Goal: Task Accomplishment & Management: Use online tool/utility

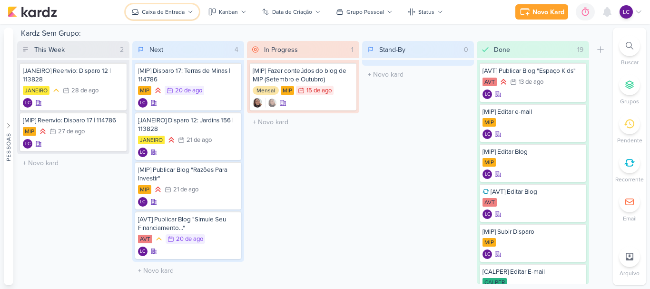
click at [174, 18] on button "Caixa de Entrada" at bounding box center [162, 11] width 73 height 15
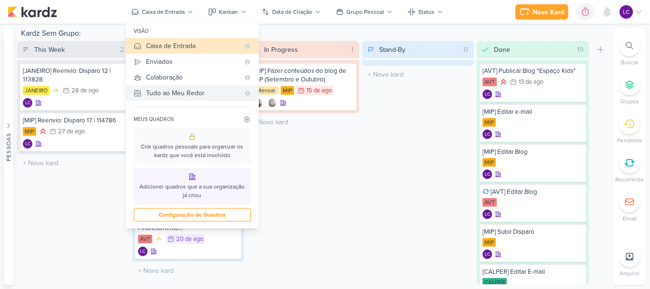
click at [169, 97] on div "Tudo ao Meu Redor" at bounding box center [192, 93] width 93 height 10
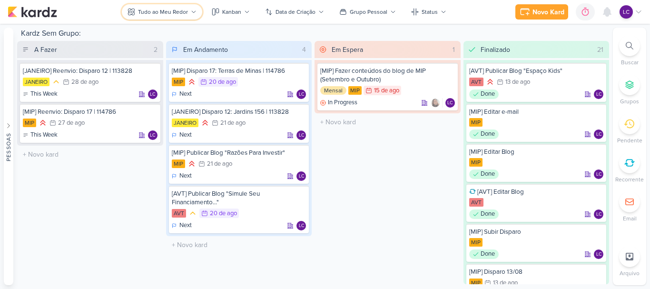
click at [170, 12] on div "Tudo ao Meu Redor" at bounding box center [163, 12] width 50 height 9
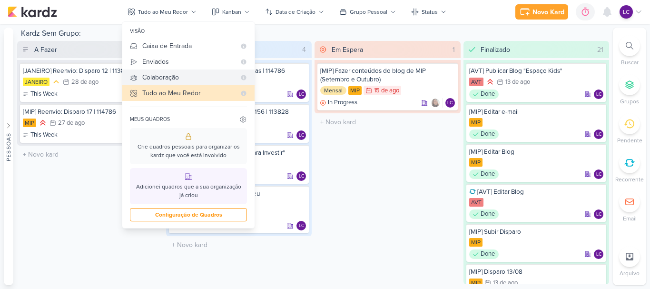
click at [159, 71] on button "Colaboração" at bounding box center [188, 78] width 132 height 16
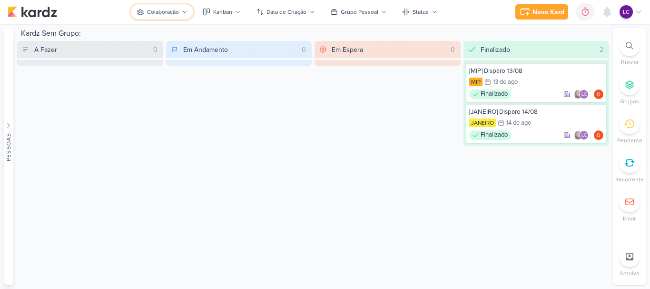
click at [176, 10] on div "Colaboração" at bounding box center [163, 12] width 32 height 9
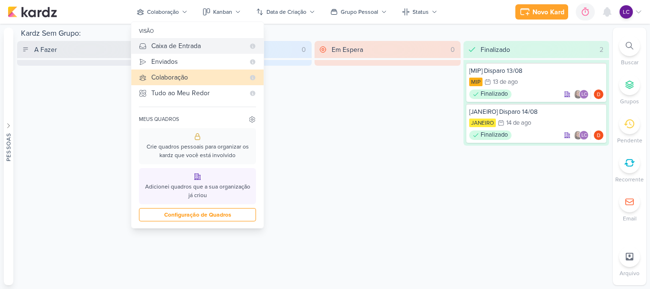
click at [181, 41] on div "Caixa de Entrada" at bounding box center [197, 46] width 93 height 10
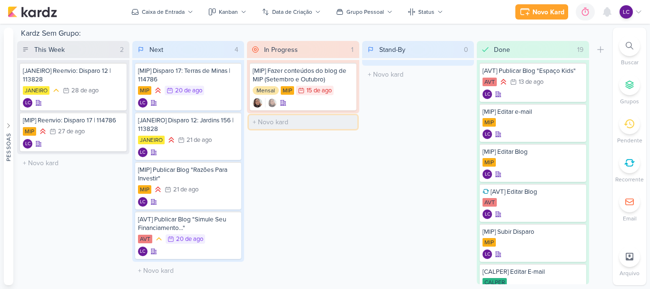
click at [297, 124] on input "text" at bounding box center [303, 122] width 109 height 14
type input "[MIP] Subir disparo 20/08"
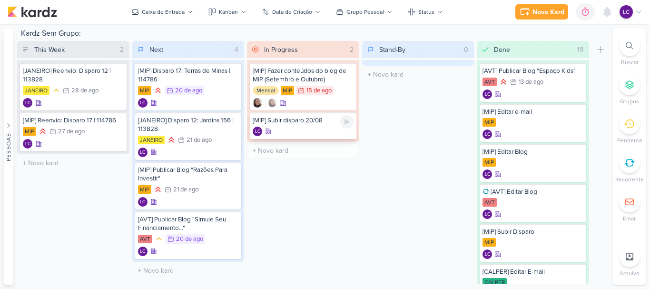
click at [320, 124] on div "[MIP] Subir disparo 20/08" at bounding box center [303, 120] width 101 height 9
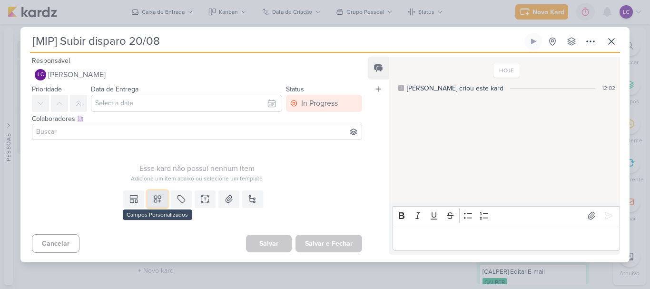
click at [155, 200] on icon at bounding box center [157, 199] width 7 height 7
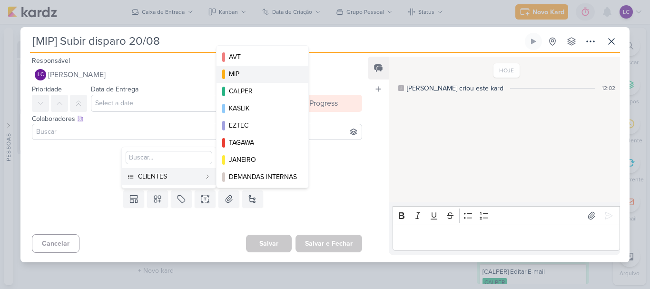
click at [266, 69] on div "MIP" at bounding box center [263, 74] width 68 height 10
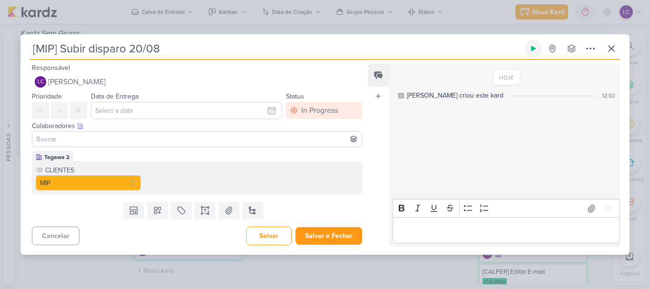
click at [538, 52] on button at bounding box center [533, 48] width 17 height 17
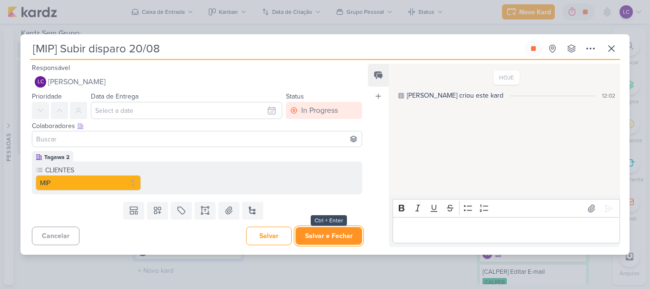
click at [329, 227] on button "Salvar e Fechar" at bounding box center [329, 236] width 67 height 18
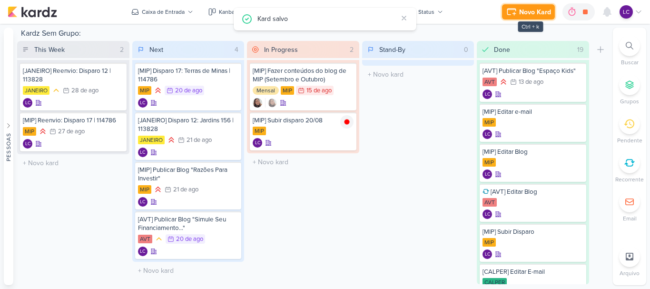
click at [540, 9] on div "Novo Kard" at bounding box center [536, 12] width 32 height 10
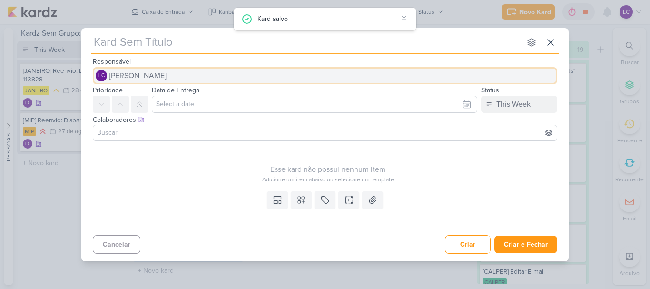
click at [136, 70] on span "[PERSON_NAME]" at bounding box center [138, 75] width 58 height 11
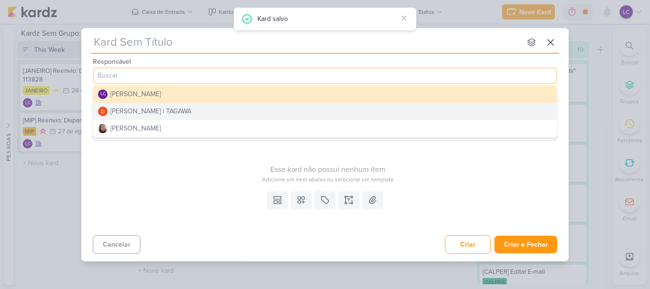
click at [138, 116] on button "Diego Lima | TAGAWA" at bounding box center [325, 111] width 464 height 17
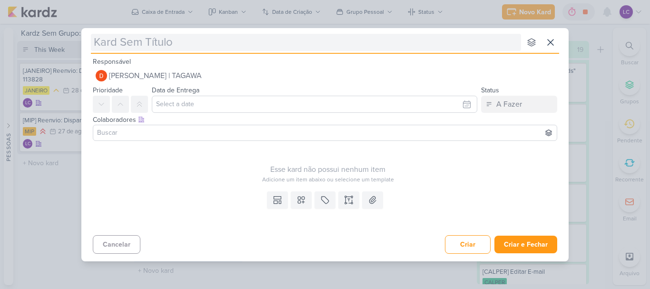
click at [152, 39] on input "text" at bounding box center [306, 42] width 430 height 17
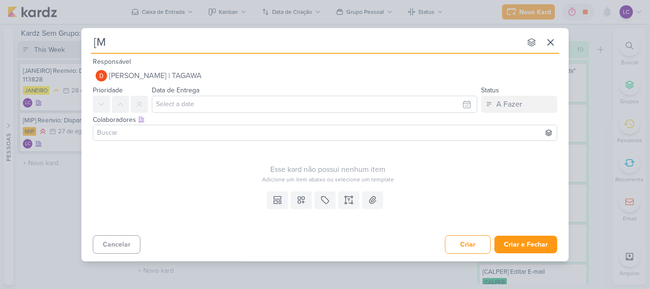
type input "[MI"
type input "[M"
type input "[MIP"
type input "[MIP]"
type input "[MIP] Disparo 2"
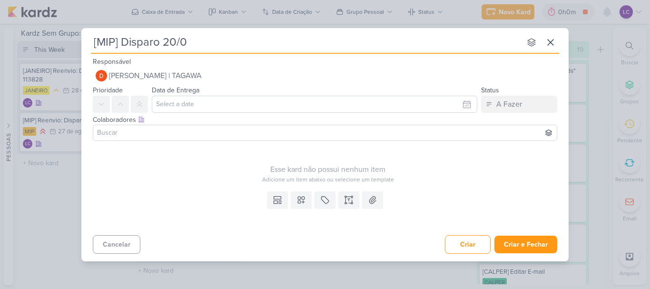
type input "[MIP] Disparo 20/08"
drag, startPoint x: 163, startPoint y: 41, endPoint x: 211, endPoint y: 49, distance: 49.2
click at [211, 49] on input "[MIP] Disparo 20/08" at bounding box center [306, 42] width 430 height 17
type input "[MIP] Disparo 17"
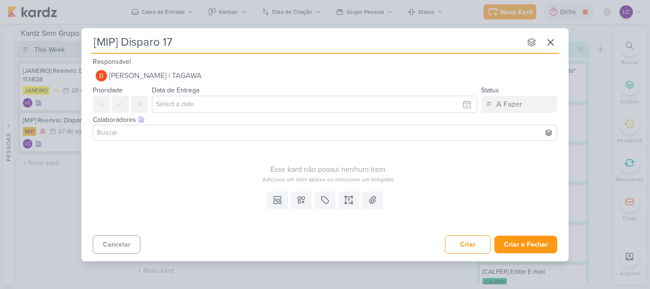
click at [195, 115] on div "Colaboradores Este kard pode ser visível a usuários da sua organização Este kar…" at bounding box center [325, 120] width 465 height 10
click at [205, 107] on input "text" at bounding box center [315, 104] width 326 height 17
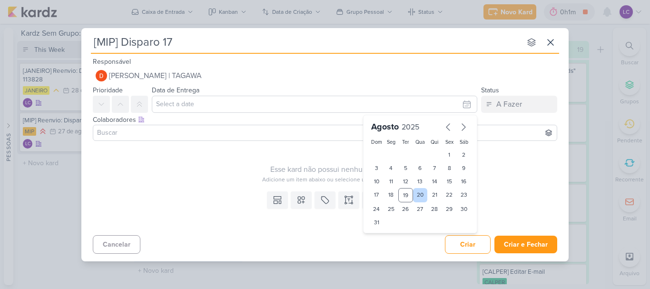
click at [420, 195] on div "20" at bounding box center [420, 195] width 15 height 14
type input "20 de agosto de 2025 às 23:59"
click at [231, 36] on input "[MIP] Disparo 17" at bounding box center [306, 42] width 430 height 17
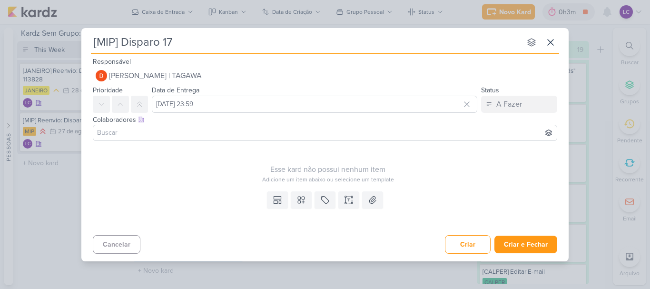
click at [244, 126] on div at bounding box center [325, 133] width 465 height 16
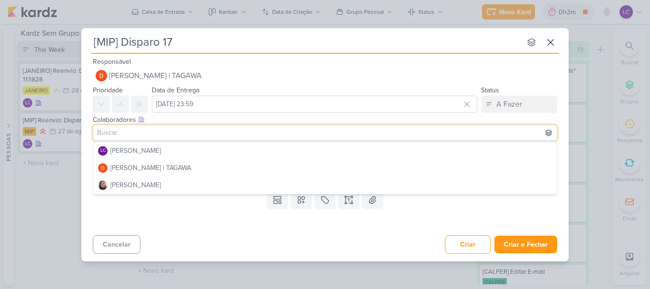
click at [243, 138] on input at bounding box center [325, 132] width 460 height 11
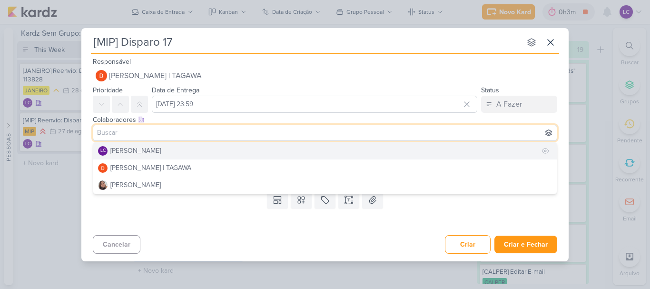
click at [180, 155] on button "LC Laís Costa" at bounding box center [325, 150] width 464 height 17
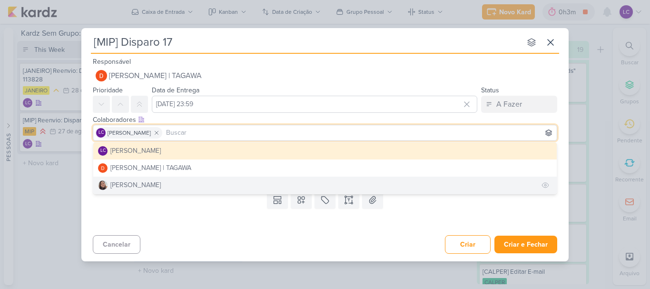
click at [179, 186] on button "Sharlene Khoury" at bounding box center [325, 185] width 464 height 17
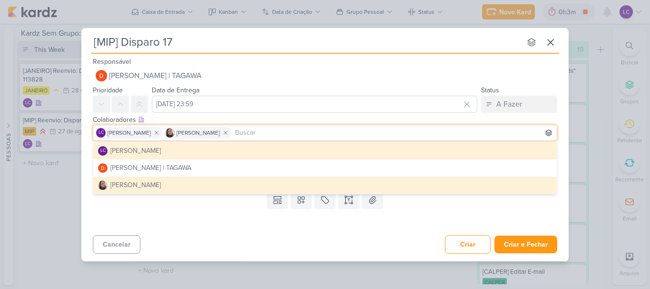
click at [250, 219] on div "Templates Campos Personalizados Marcadores Caixa De Texto Anexo" at bounding box center [325, 210] width 488 height 44
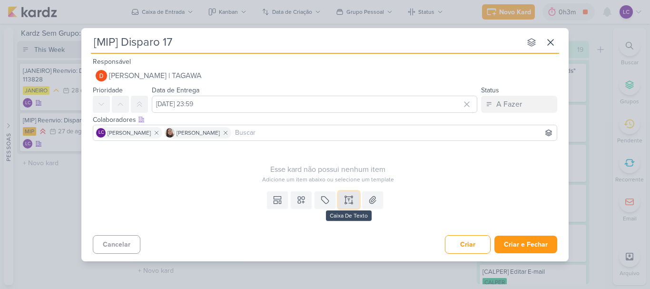
click at [352, 200] on icon at bounding box center [349, 200] width 10 height 10
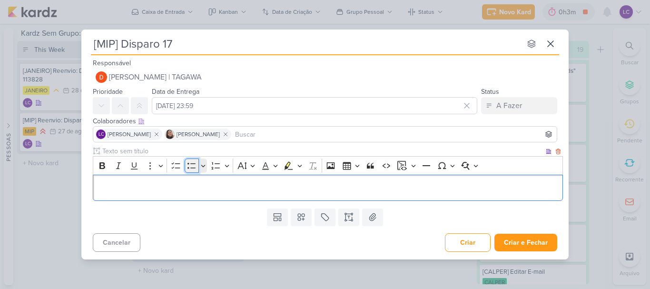
click at [192, 164] on icon "Editor toolbar" at bounding box center [192, 166] width 10 height 10
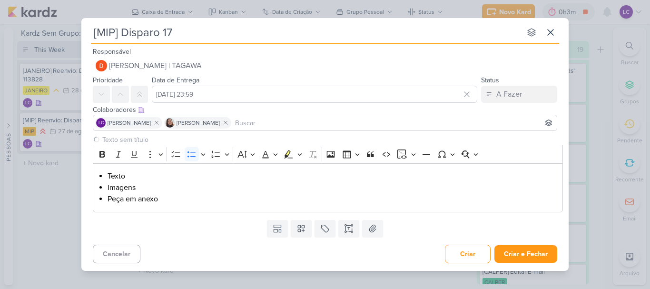
click at [278, 37] on input "[MIP] Disparo 17" at bounding box center [306, 32] width 430 height 17
type input "[MIP] Disparo 17 | 20/08"
click at [116, 176] on li "Texto" at bounding box center [333, 175] width 451 height 11
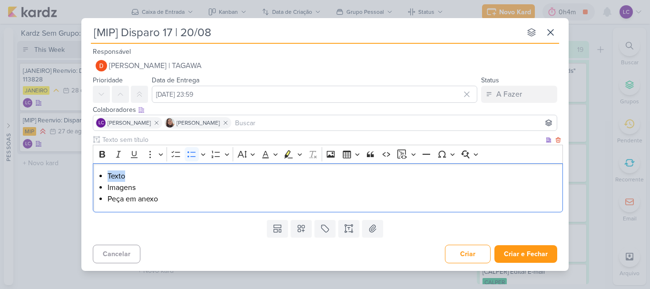
click at [116, 176] on li "Texto" at bounding box center [333, 175] width 451 height 11
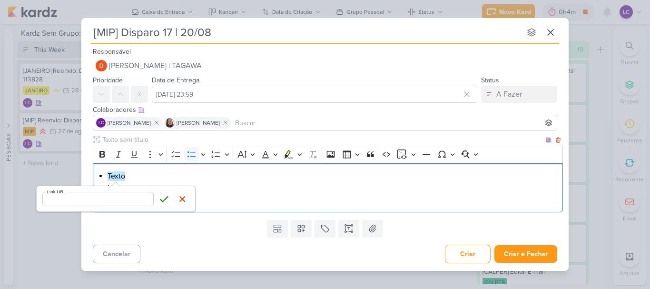
type input "https://docs.google.com/document/d/1bfZzwghBUhD0WjfnYJTKmwvUrcpceJvAxS61he8SusM…"
click button "Save" at bounding box center [164, 199] width 14 height 14
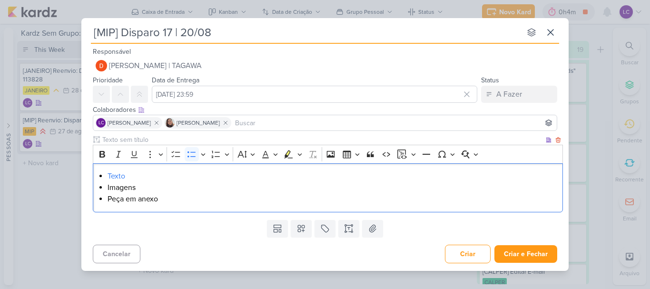
click at [243, 200] on li "Peça em anexo" at bounding box center [333, 198] width 451 height 11
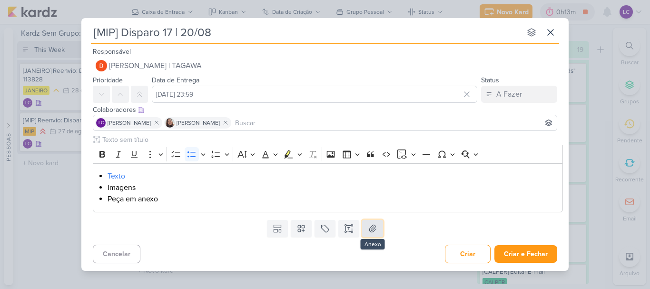
click at [368, 236] on button at bounding box center [372, 228] width 21 height 17
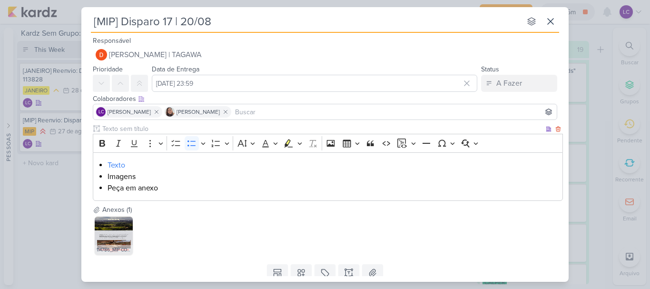
click at [110, 179] on li "Imagens" at bounding box center [333, 176] width 451 height 11
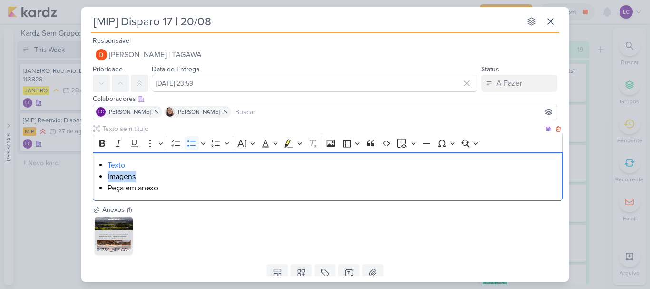
click at [110, 179] on li "Imagens" at bounding box center [333, 176] width 451 height 11
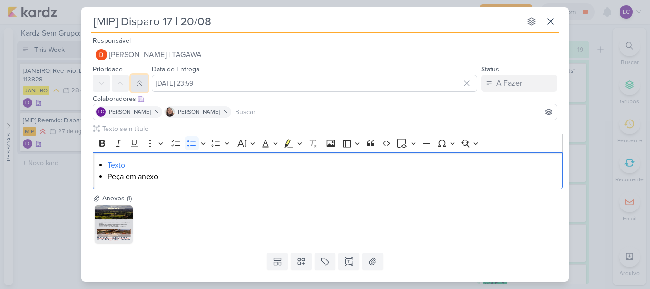
click at [140, 84] on icon at bounding box center [140, 84] width 8 height 8
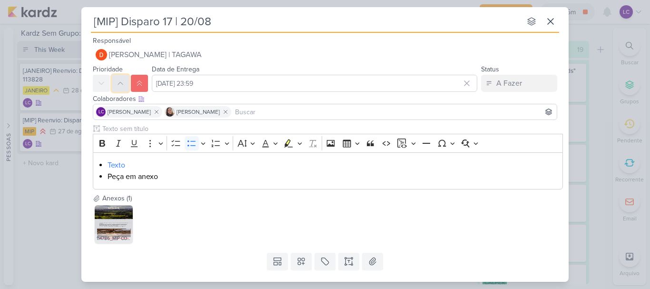
click at [122, 79] on button at bounding box center [120, 83] width 17 height 17
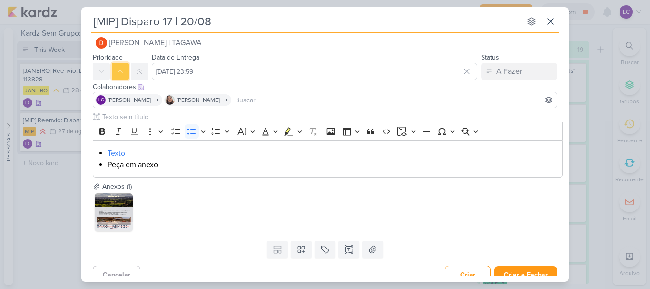
scroll to position [22, 0]
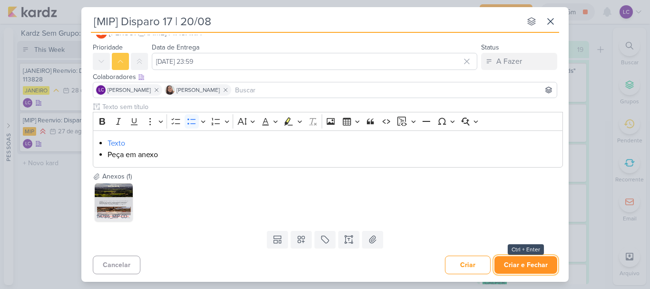
click at [524, 260] on button "Criar e Fechar" at bounding box center [526, 265] width 63 height 18
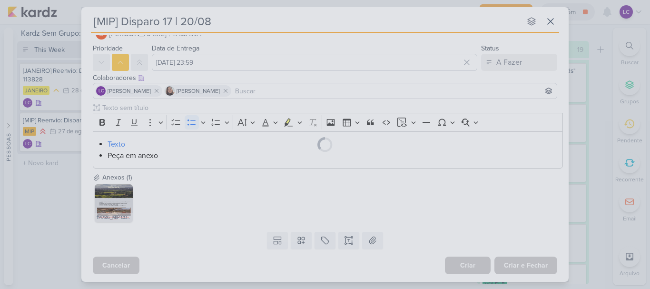
scroll to position [21, 0]
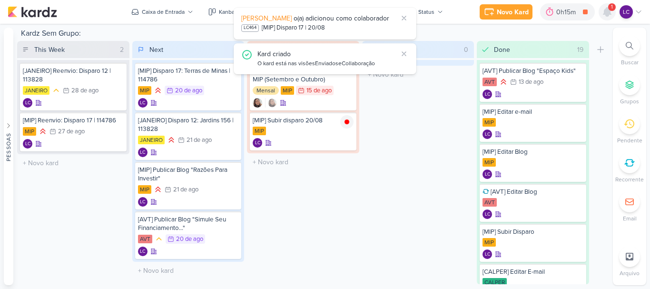
click at [606, 10] on icon at bounding box center [608, 12] width 8 height 9
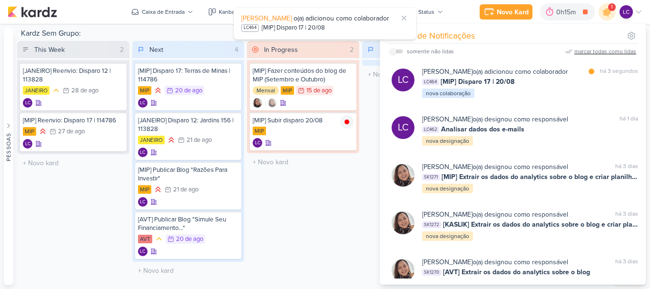
click at [604, 50] on div "marcar todas como lidas" at bounding box center [606, 51] width 62 height 9
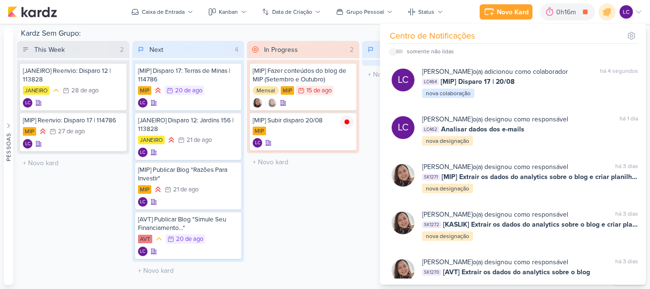
click at [331, 202] on div "In Progress 2 Mover Para Esquerda Mover Para Direita Deletar [MIP] Fazer conteú…" at bounding box center [303, 162] width 112 height 243
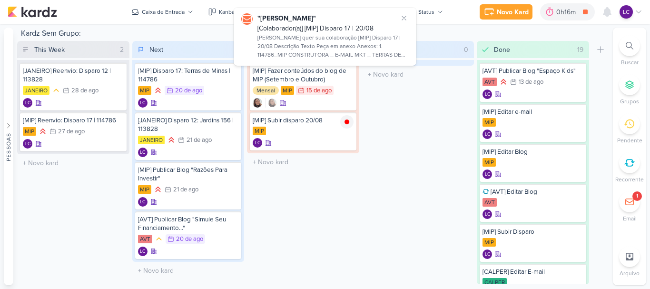
click at [640, 13] on icon at bounding box center [639, 12] width 8 height 8
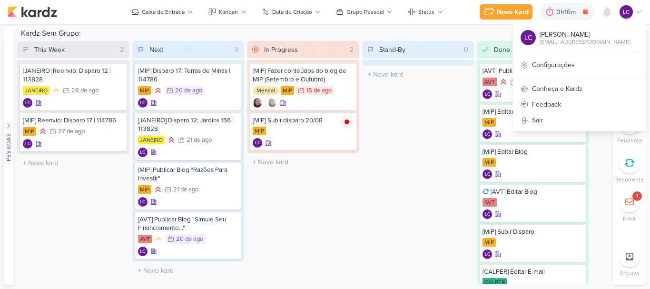
click at [435, 144] on div "Stand-By 0 Mover Para Esquerda Mover Para Direita Deletar O título do kard deve…" at bounding box center [418, 162] width 112 height 243
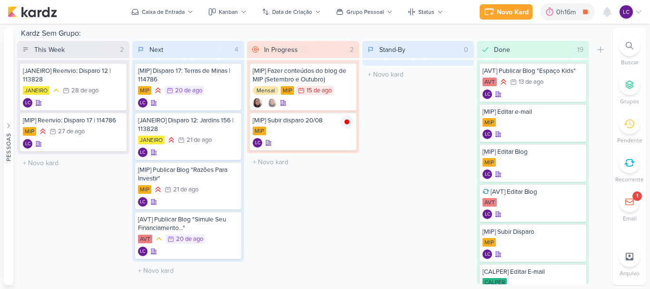
click at [633, 11] on div "LC" at bounding box center [631, 11] width 23 height 13
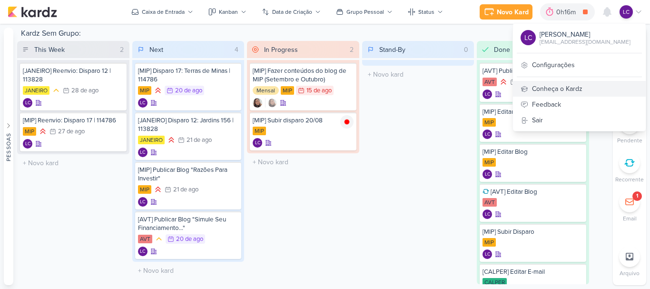
click at [551, 91] on div "Conheça o Kardz" at bounding box center [579, 89] width 133 height 16
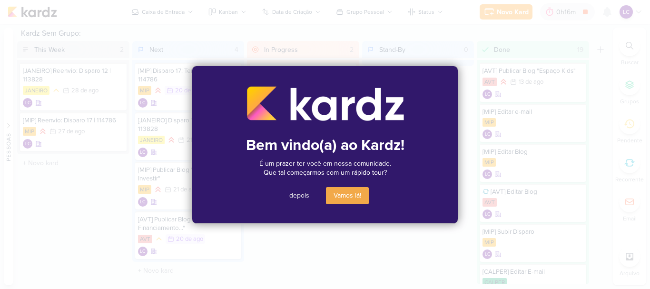
click at [629, 4] on div at bounding box center [325, 144] width 650 height 289
click at [301, 193] on button "depois" at bounding box center [299, 195] width 35 height 17
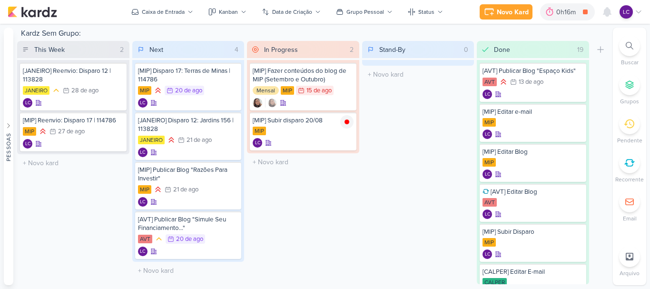
click at [639, 10] on icon at bounding box center [639, 12] width 8 height 8
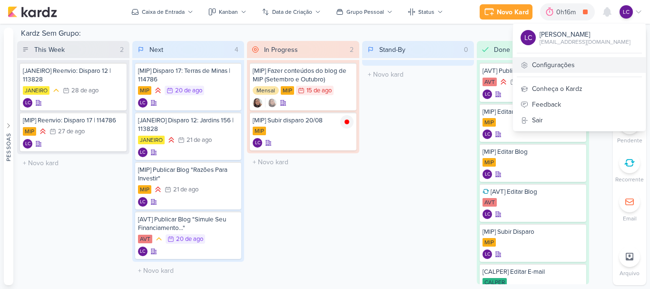
click at [540, 69] on link "Configurações" at bounding box center [579, 65] width 133 height 16
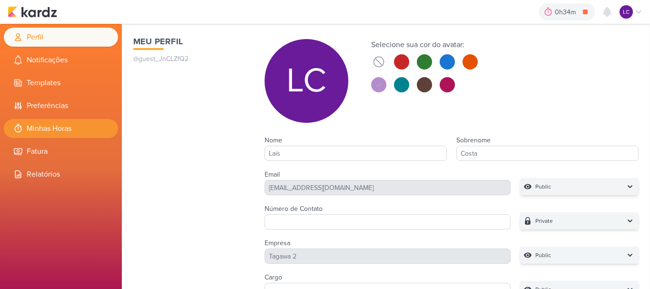
click at [41, 132] on li "Minhas Horas" at bounding box center [61, 128] width 114 height 19
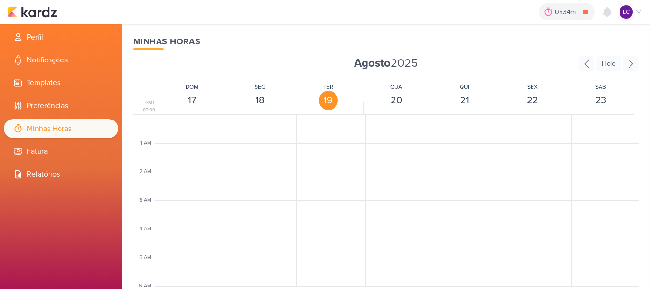
scroll to position [225, 0]
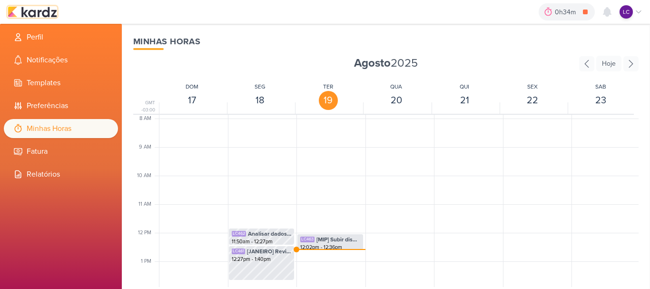
click at [44, 12] on img at bounding box center [33, 11] width 50 height 11
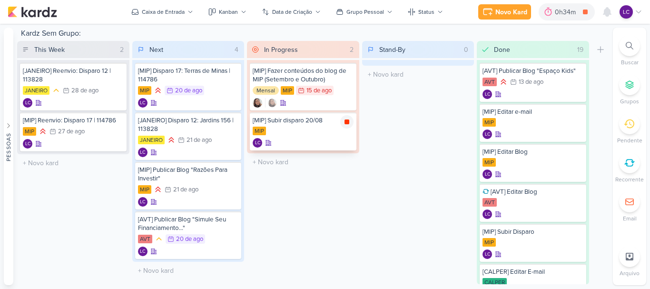
click at [352, 121] on div at bounding box center [346, 121] width 13 height 13
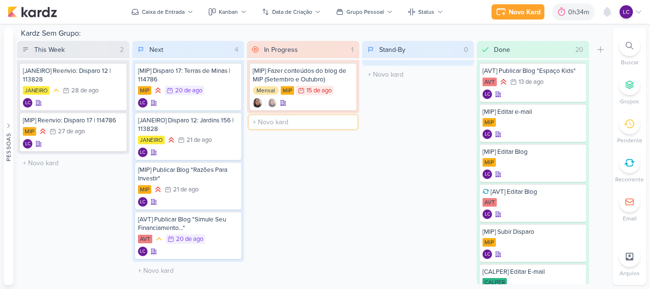
click at [284, 124] on input "text" at bounding box center [303, 122] width 109 height 14
type input "[JANEIRO] Subir Disparo 12"
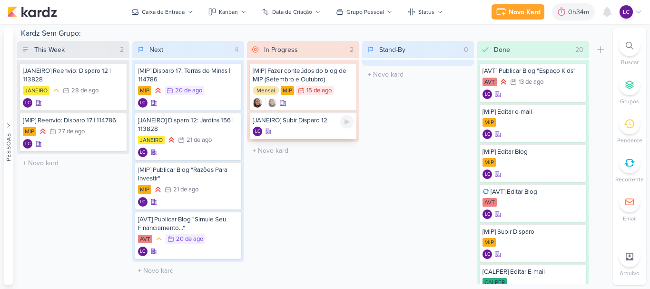
click at [327, 124] on div "[JANEIRO] Subir Disparo 12" at bounding box center [303, 120] width 101 height 9
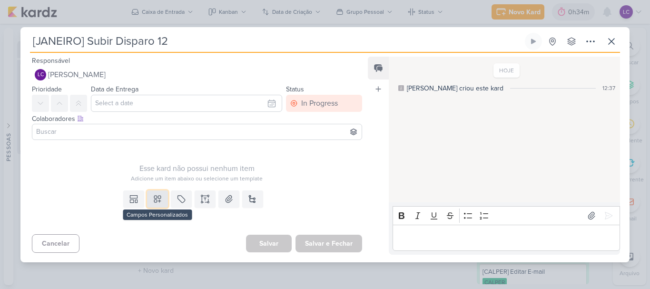
click at [158, 200] on icon at bounding box center [157, 199] width 7 height 7
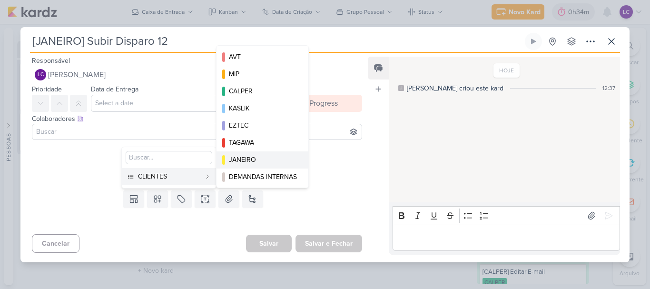
click at [273, 164] on div "JANEIRO" at bounding box center [263, 160] width 68 height 10
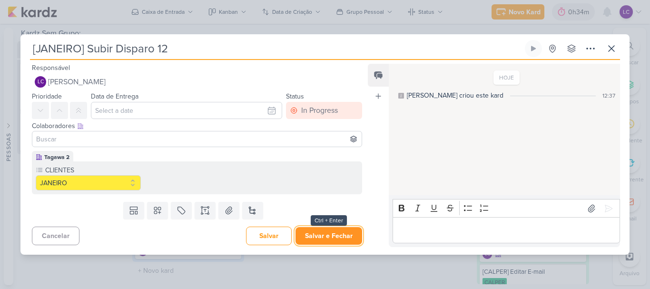
click at [310, 235] on button "Salvar e Fechar" at bounding box center [329, 236] width 67 height 18
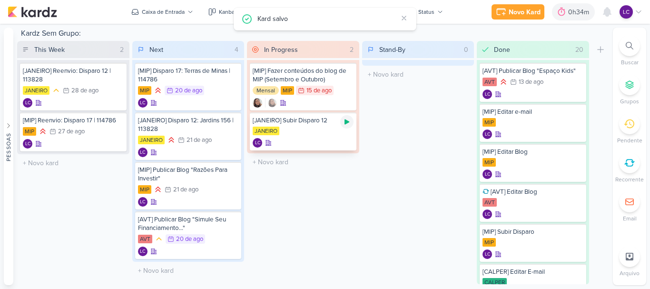
click at [345, 124] on icon at bounding box center [347, 122] width 5 height 5
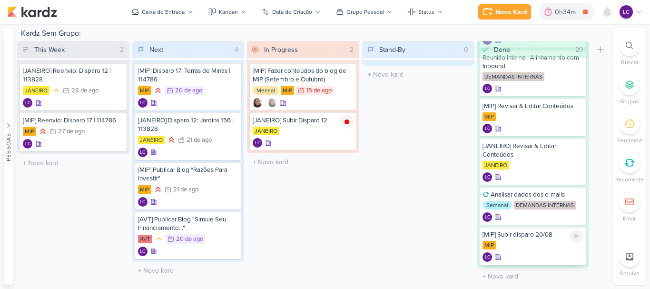
scroll to position [634, 0]
click at [298, 123] on div "[JANEIRO] Subir Disparo 12" at bounding box center [303, 120] width 101 height 9
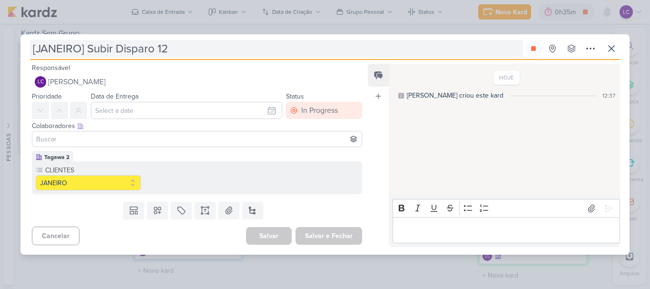
click at [123, 49] on input "[JANEIRO] Subir Disparo 12" at bounding box center [276, 48] width 493 height 17
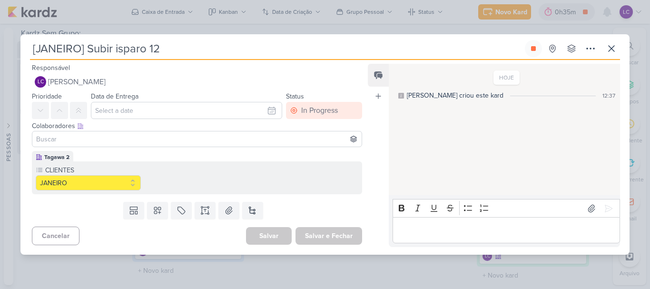
type input "[JANEIRO] Subir disparo 12"
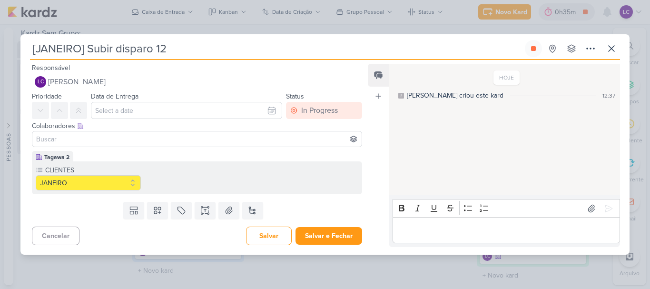
type input "[JANEIRO] Subir disparo 1"
type input "[JANEIRO] Subir disparo"
type input "[JANEIRO] Subir disparo 21/08"
click at [340, 233] on button "Salvar e Fechar" at bounding box center [329, 236] width 67 height 18
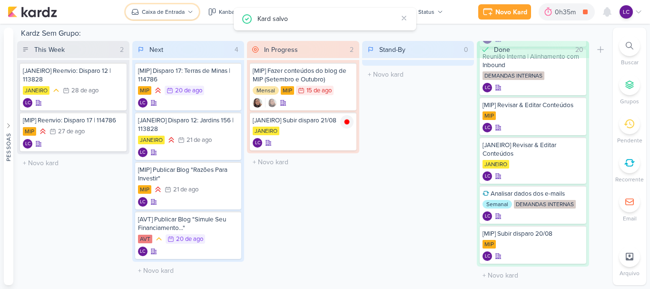
click at [172, 12] on div "Caixa de Entrada" at bounding box center [163, 12] width 43 height 9
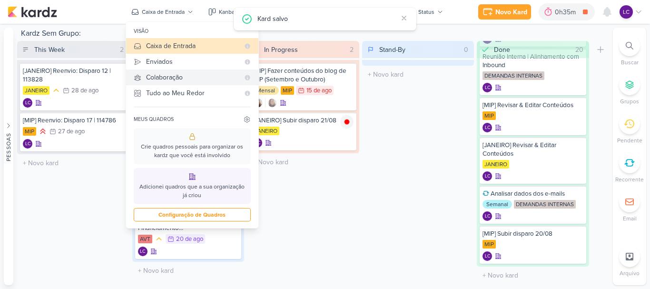
click at [185, 80] on div "Colaboração" at bounding box center [192, 77] width 93 height 10
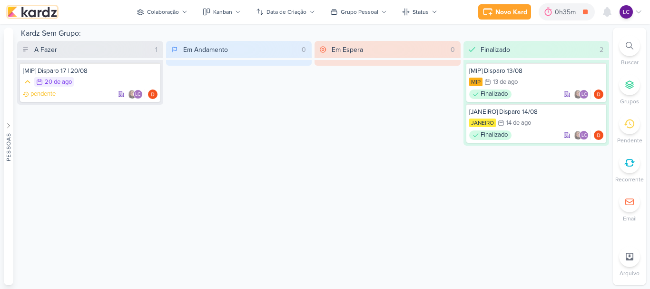
click at [37, 10] on img at bounding box center [33, 11] width 50 height 11
click at [180, 12] on button "Colaboração" at bounding box center [162, 11] width 62 height 15
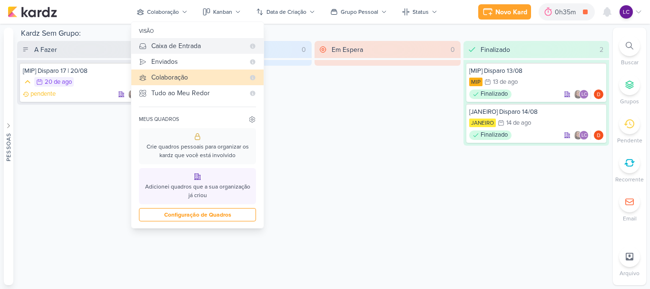
click at [178, 43] on div "Caixa de Entrada" at bounding box center [197, 46] width 93 height 10
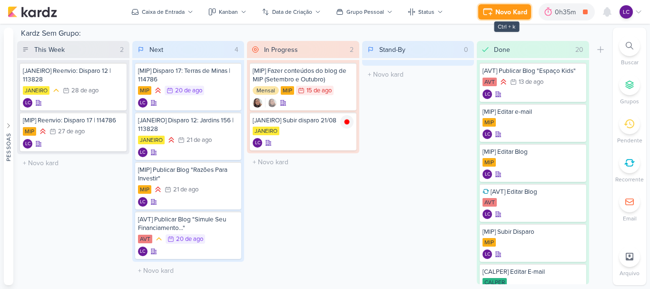
click at [494, 8] on button "Novo Kard" at bounding box center [505, 11] width 53 height 15
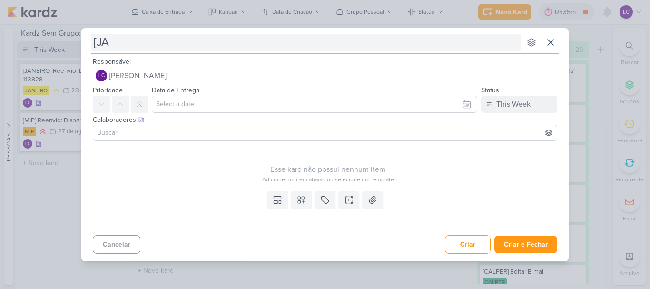
type input "[JAN"
type input "[JANEIRO"
type input "[JANEIRO] Disparo"
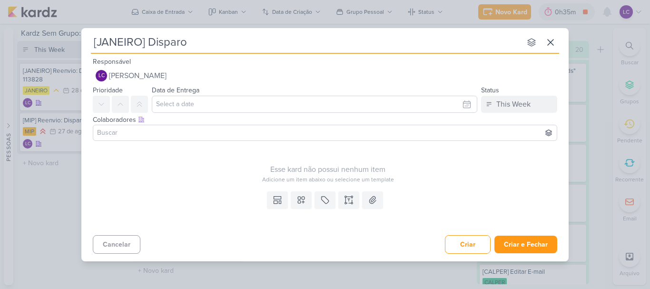
type input "[JANEIRO] Disparo"
type input "[JANEIRO] Disparo 12"
type input "[JANEIRO] Disparo 12 |"
type input "[JANEIRO] Disparo 12 | 21/08"
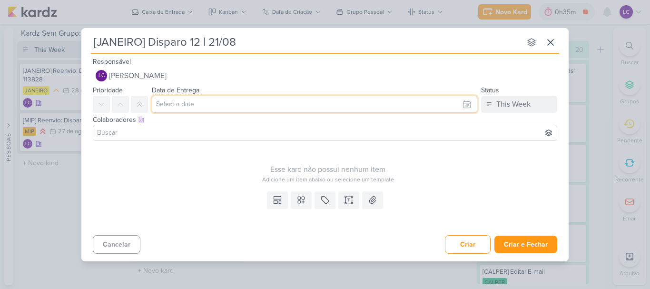
click at [285, 104] on input "text" at bounding box center [315, 104] width 326 height 17
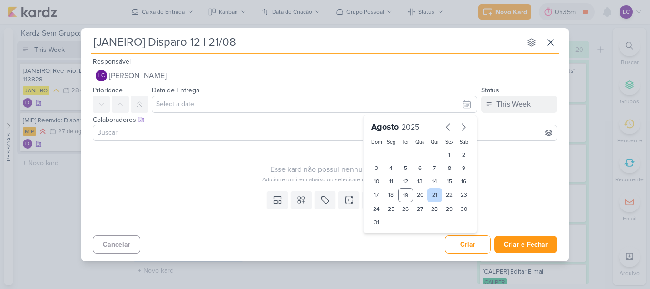
click at [431, 195] on div "21" at bounding box center [435, 195] width 15 height 14
type input "21 de agosto de 2025 às 23:59"
click at [115, 103] on button at bounding box center [120, 104] width 17 height 17
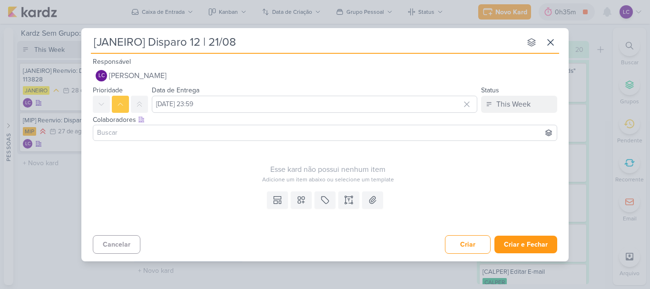
click at [147, 137] on input at bounding box center [325, 132] width 460 height 11
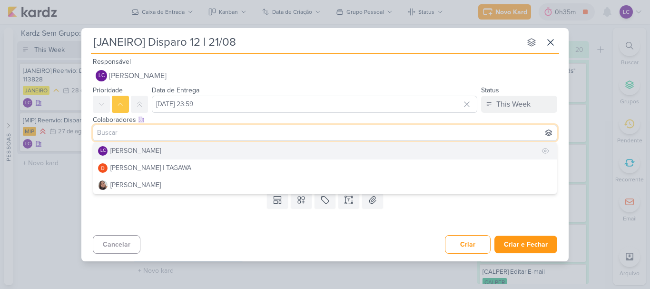
click at [148, 151] on button "LC Laís Costa" at bounding box center [325, 150] width 464 height 17
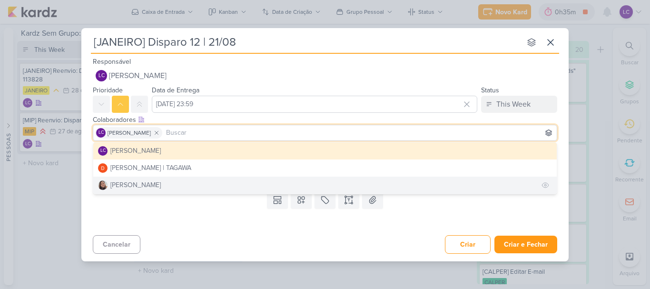
click at [153, 189] on div "Sharlene Khoury" at bounding box center [135, 185] width 50 height 10
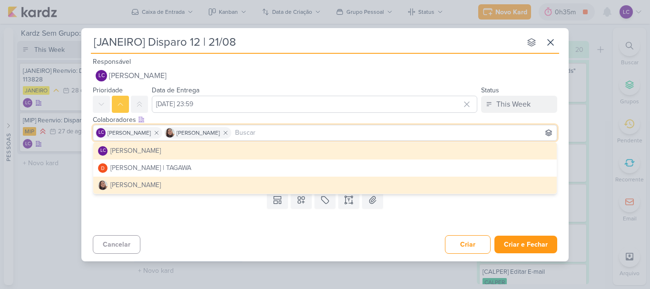
click at [230, 245] on div "Cancelar Criar Criar e Fechar Ctrl + Enter" at bounding box center [325, 243] width 488 height 24
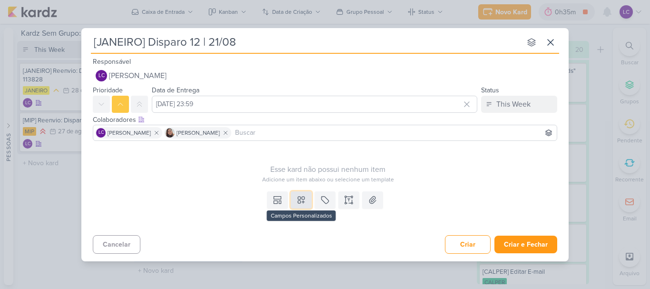
click at [297, 198] on icon at bounding box center [302, 200] width 10 height 10
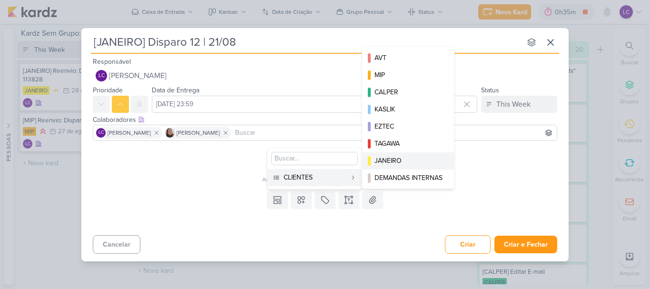
click at [424, 163] on div "JANEIRO" at bounding box center [409, 161] width 68 height 10
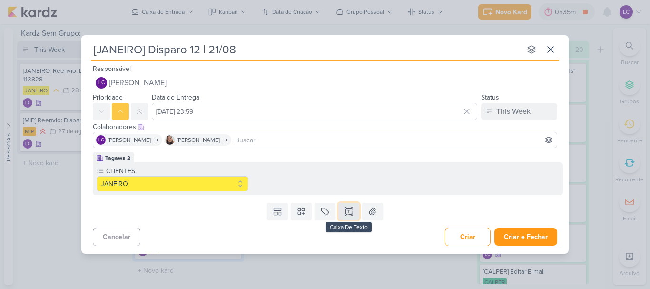
click at [355, 216] on button at bounding box center [349, 211] width 21 height 17
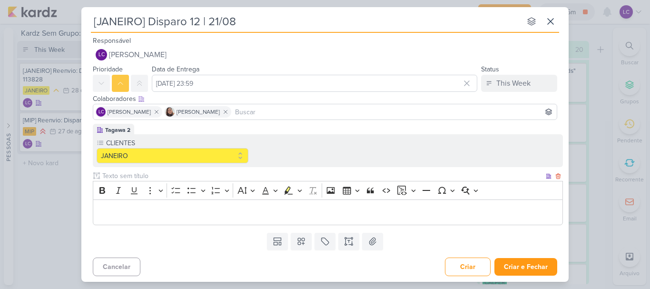
click at [193, 199] on div "Bold Italic Underline More To-do List Bulleted List Bulleted List Numbered List…" at bounding box center [328, 190] width 466 height 18
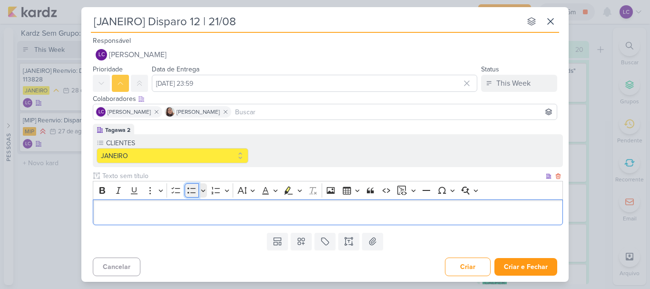
click at [191, 196] on button "Bulleted List" at bounding box center [192, 190] width 14 height 14
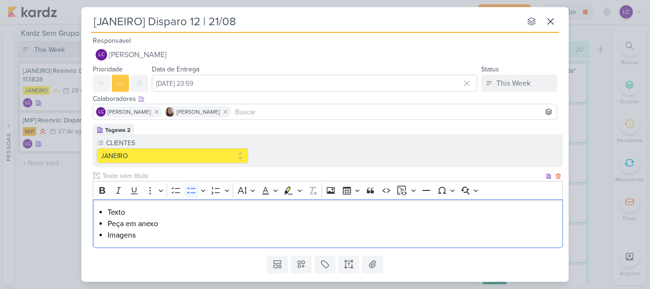
click at [110, 213] on li "Texto" at bounding box center [333, 212] width 451 height 11
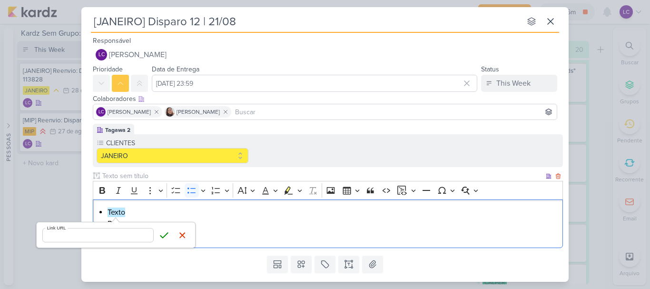
type input "https://docs.google.com/document/d/1_YLQsYJYuMYex00OeYN7zGVpwWhAZcO4oDrNdydXIks…"
click button "Save" at bounding box center [164, 235] width 14 height 14
click at [220, 206] on div "Texto Peça em anexo Imagens" at bounding box center [328, 224] width 470 height 49
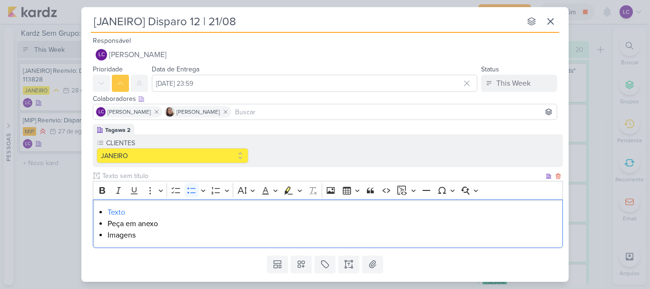
click at [124, 241] on li "Imagens" at bounding box center [333, 235] width 451 height 11
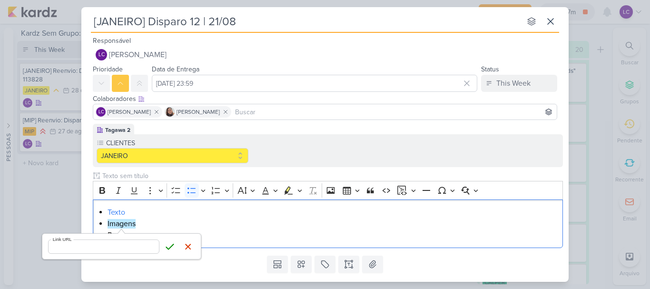
type input "https://drive.google.com/drive/folders/1EOHaLIwEnVINKyj8ysgiVQhxLQ0ciDF7?usp=dr…"
click button "Save" at bounding box center [170, 247] width 14 height 14
click at [217, 243] on div "Texto Imagens Peça em anexo" at bounding box center [328, 224] width 470 height 49
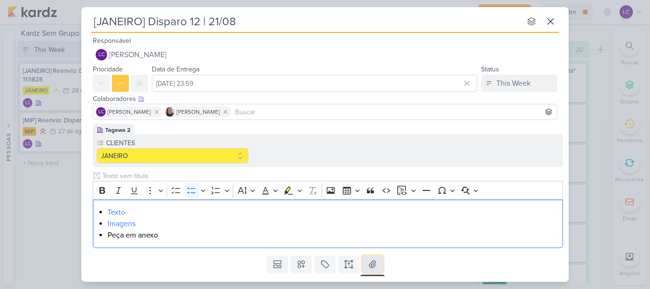
click at [366, 256] on button at bounding box center [372, 264] width 21 height 17
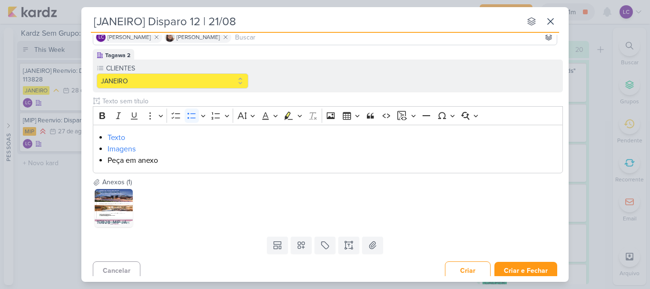
scroll to position [80, 0]
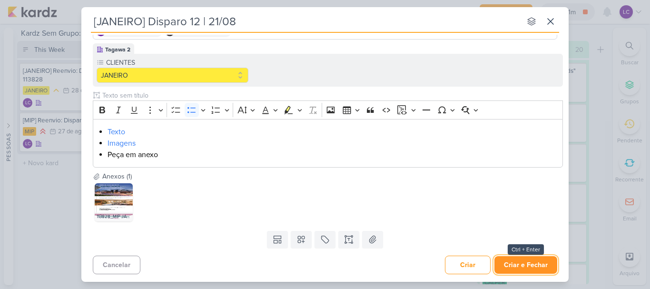
click at [518, 261] on button "Criar e Fechar" at bounding box center [526, 265] width 63 height 18
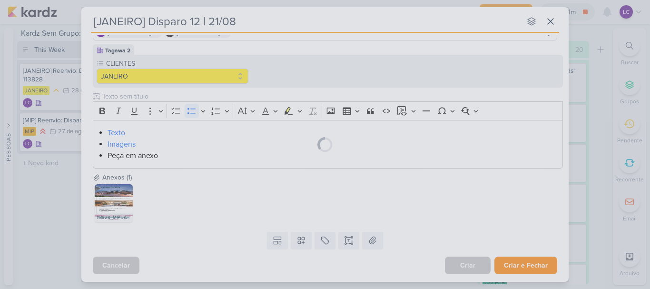
scroll to position [80, 0]
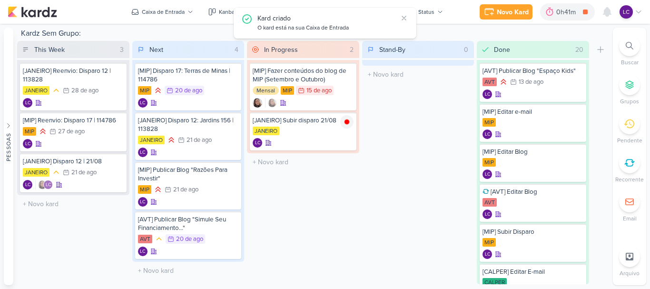
click at [642, 10] on icon at bounding box center [639, 12] width 8 height 8
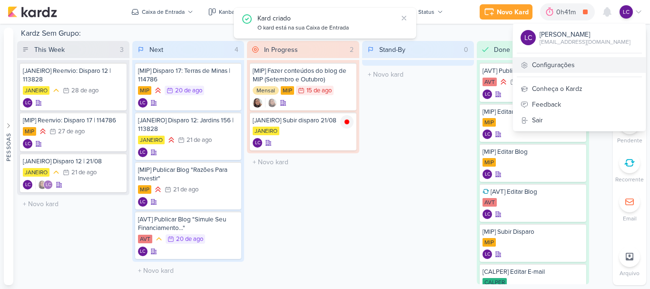
click at [557, 64] on link "Configurações" at bounding box center [579, 65] width 133 height 16
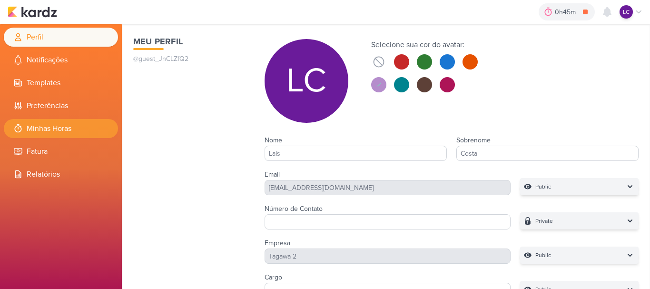
click at [91, 134] on li "Minhas Horas" at bounding box center [61, 128] width 114 height 19
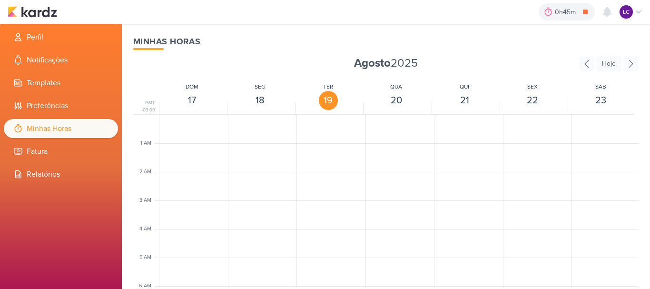
scroll to position [225, 0]
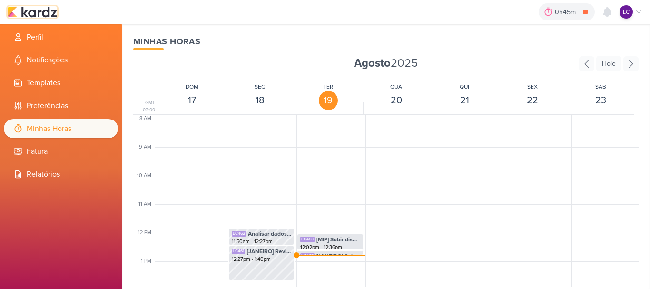
click at [22, 11] on img at bounding box center [33, 11] width 50 height 11
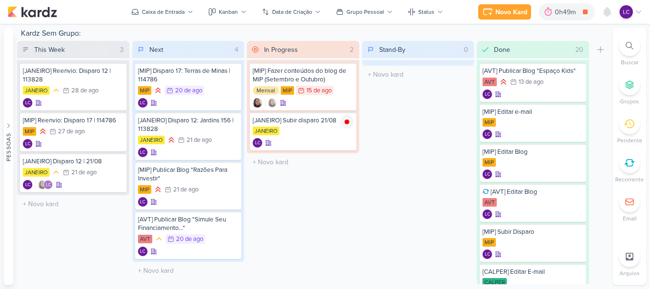
click at [639, 9] on icon at bounding box center [639, 12] width 8 height 8
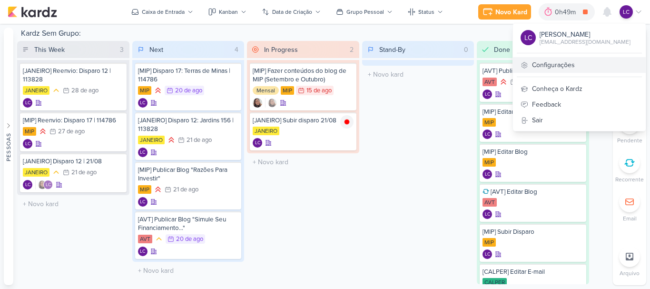
click at [529, 64] on icon at bounding box center [525, 65] width 8 height 8
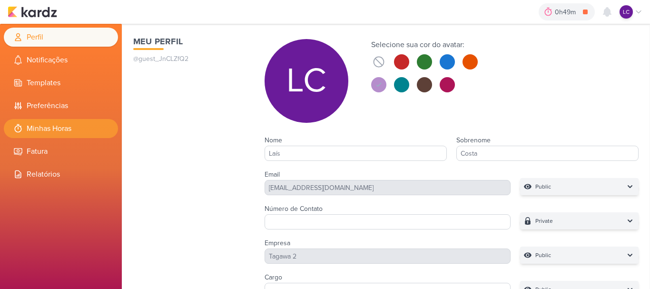
click at [49, 130] on li "Minhas Horas" at bounding box center [61, 128] width 114 height 19
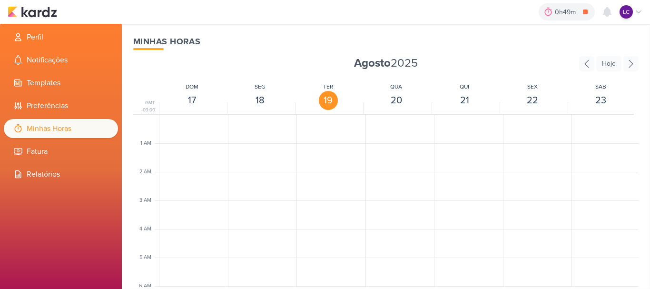
scroll to position [225, 0]
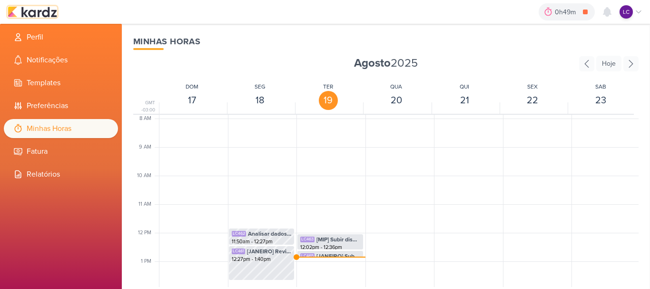
click at [37, 12] on img at bounding box center [33, 11] width 50 height 11
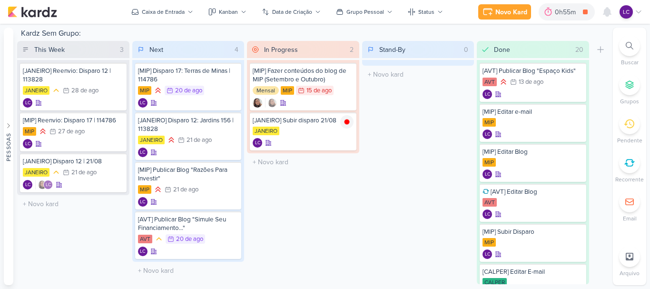
click at [637, 15] on icon at bounding box center [639, 12] width 8 height 8
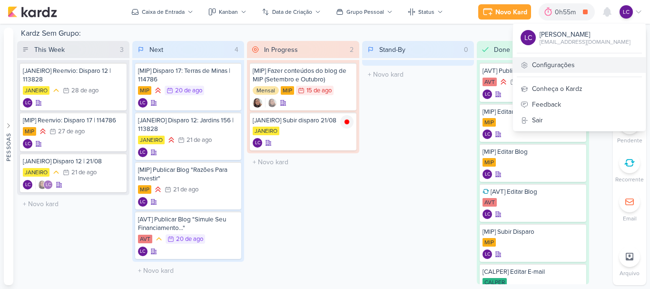
click at [586, 62] on link "Configurações" at bounding box center [579, 65] width 133 height 16
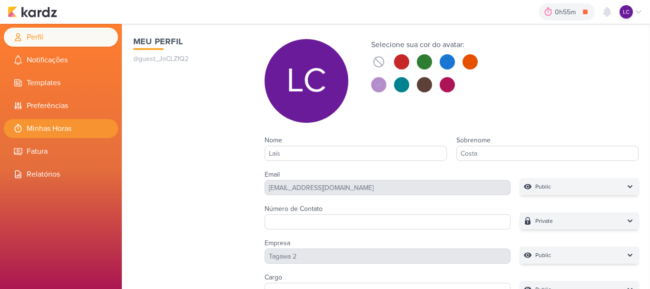
click at [23, 133] on li "Minhas Horas" at bounding box center [61, 128] width 114 height 19
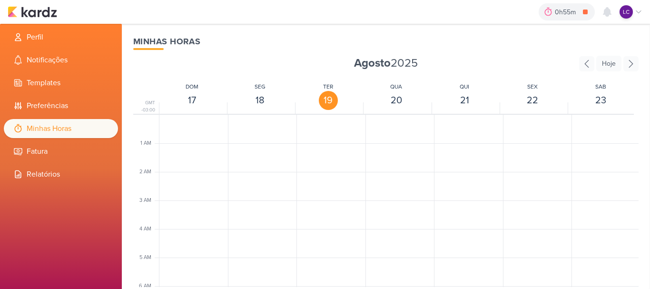
scroll to position [225, 0]
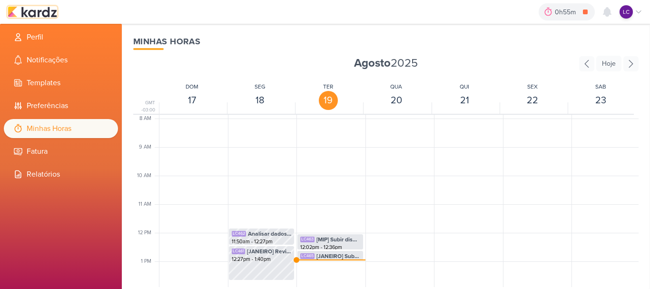
click at [30, 13] on img at bounding box center [33, 11] width 50 height 11
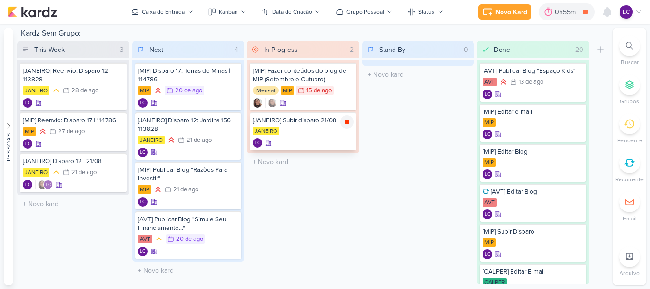
click at [350, 118] on icon at bounding box center [347, 122] width 8 height 8
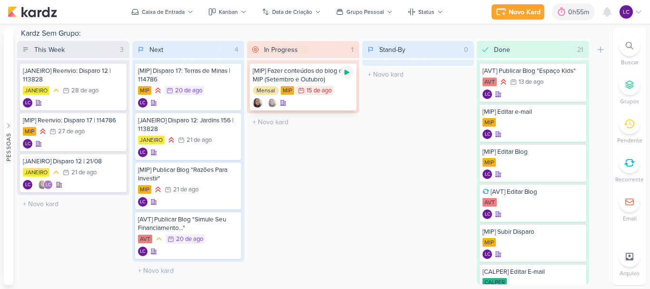
click at [349, 70] on icon at bounding box center [347, 73] width 8 height 8
